Goal: Information Seeking & Learning: Learn about a topic

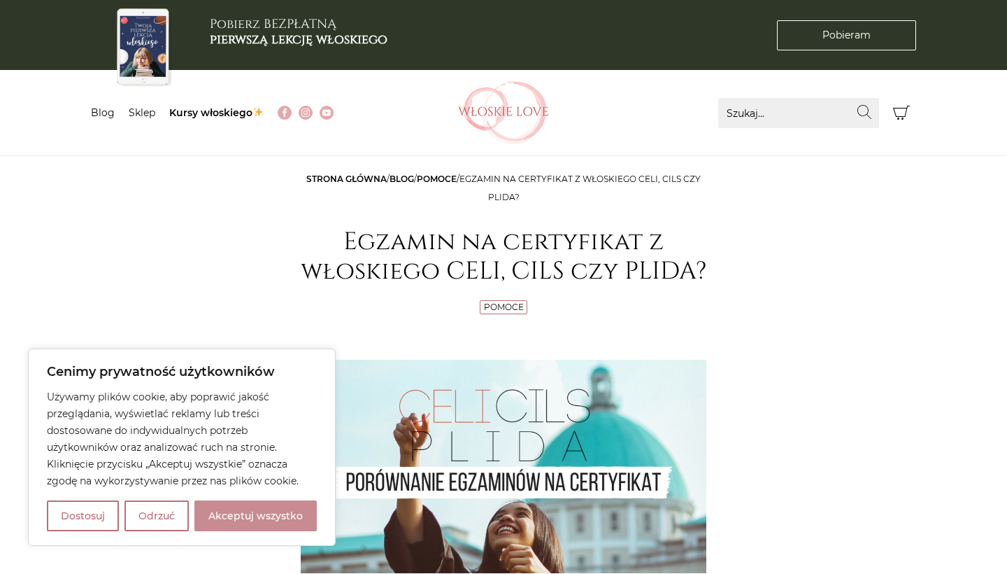
click at [254, 511] on button "Akceptuj wszystko" at bounding box center [255, 515] width 122 height 31
checkbox input "true"
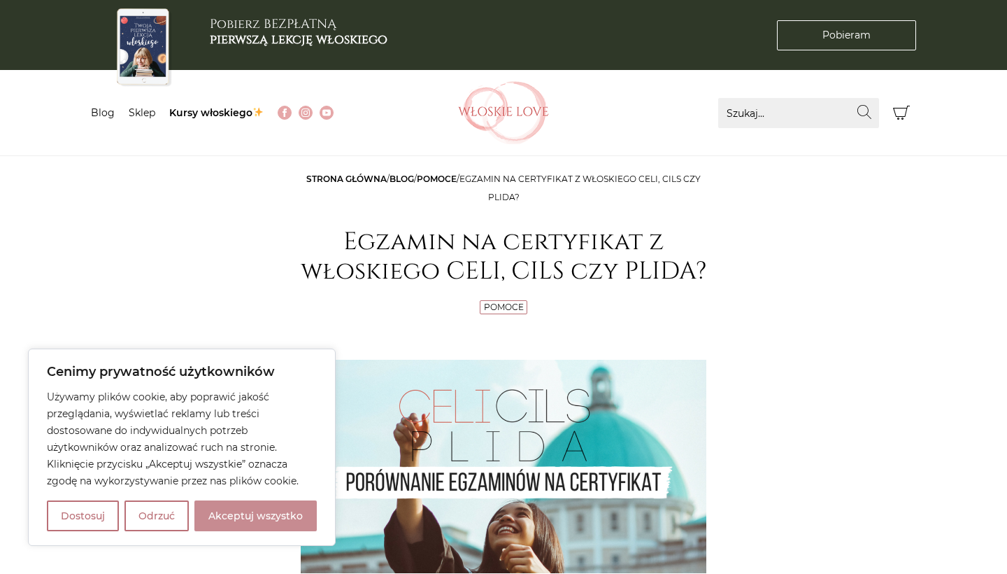
checkbox input "true"
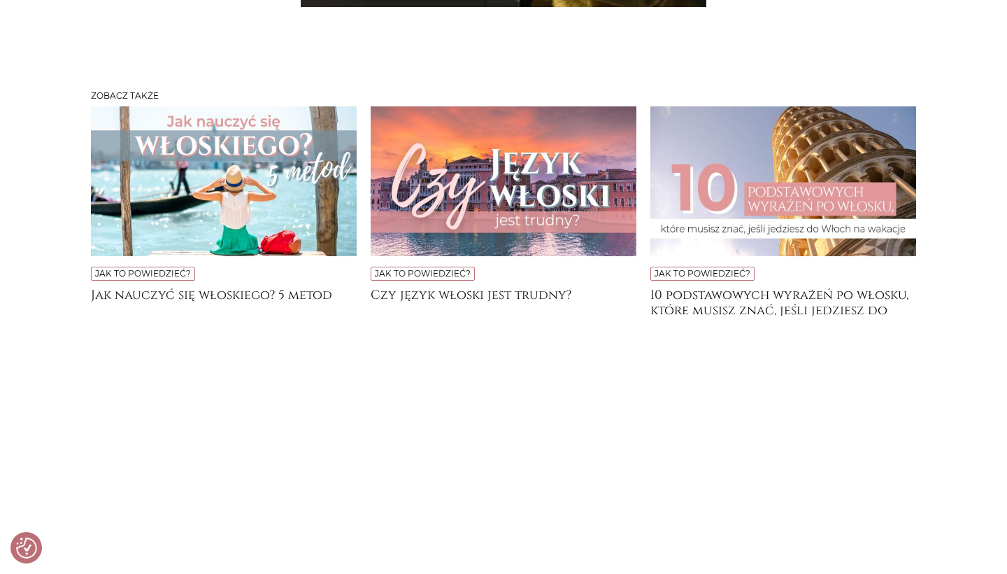
scroll to position [4022, 0]
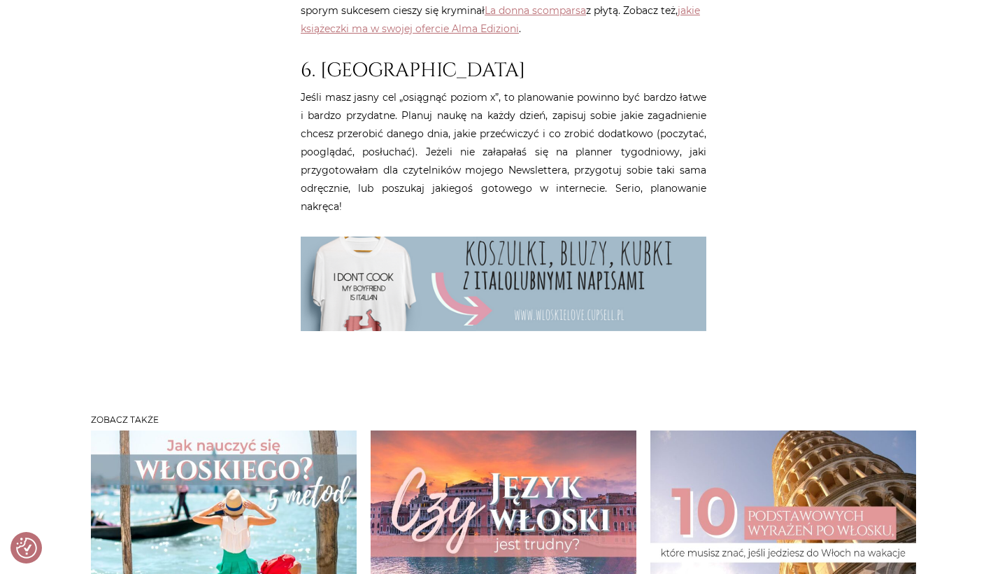
scroll to position [1917, 0]
